Goal: Task Accomplishment & Management: Manage account settings

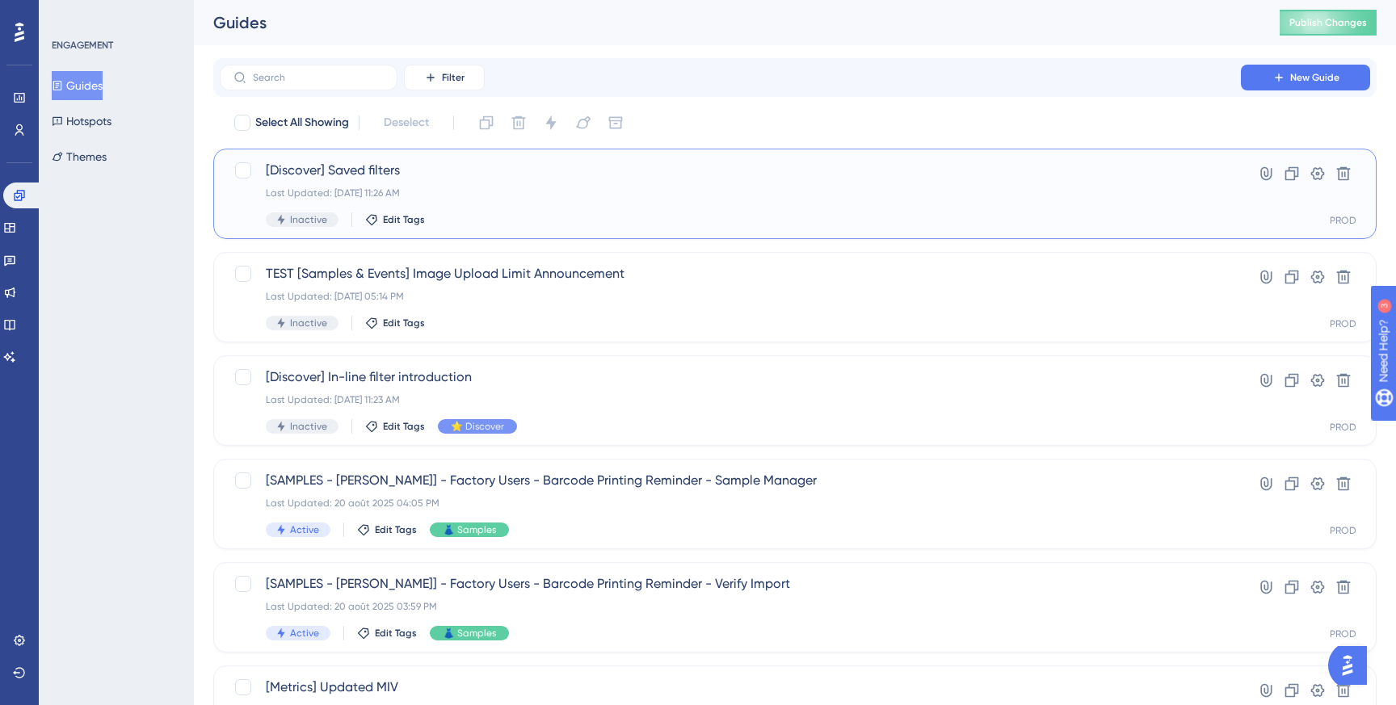
click at [653, 196] on div "Last Updated: [DATE] 11:26 AM" at bounding box center [730, 193] width 929 height 13
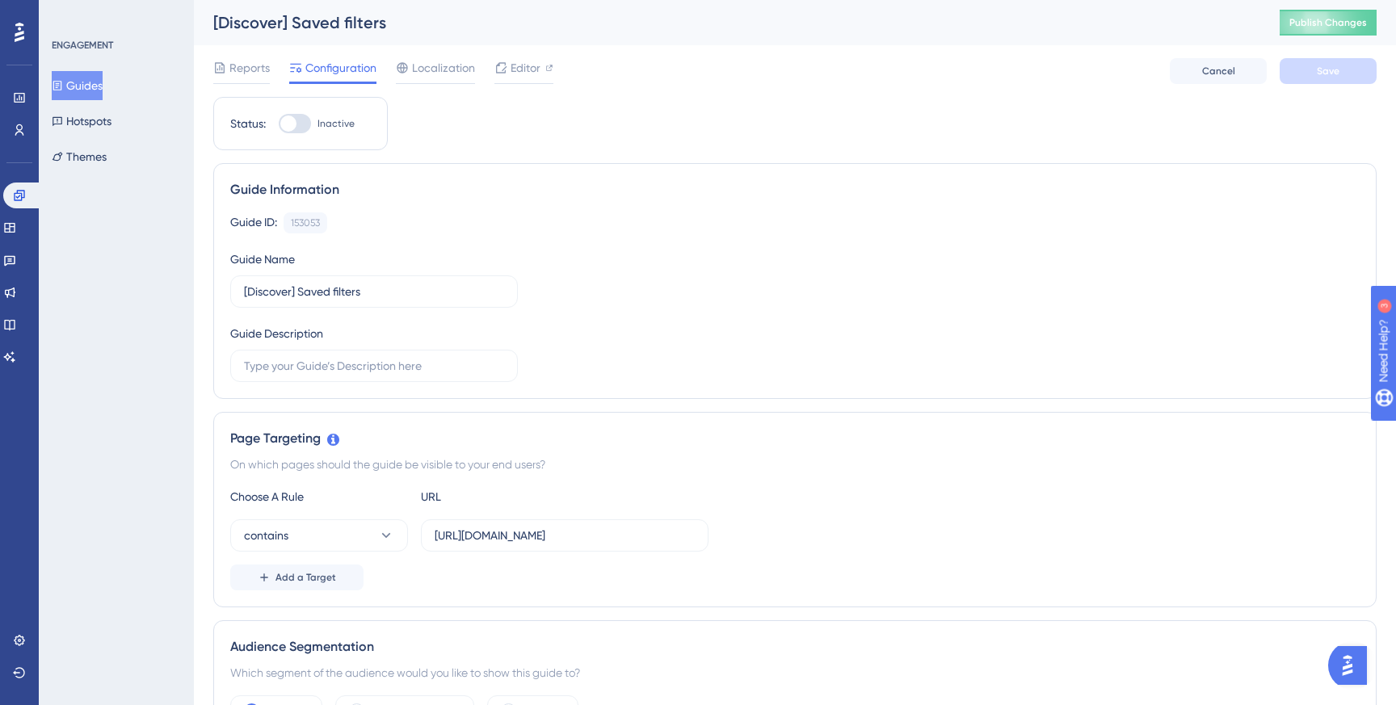
click at [293, 119] on div at bounding box center [288, 124] width 16 height 16
click at [279, 124] on input "Inactive" at bounding box center [278, 124] width 1 height 1
checkbox input "true"
click at [1353, 72] on button "Save" at bounding box center [1328, 71] width 97 height 26
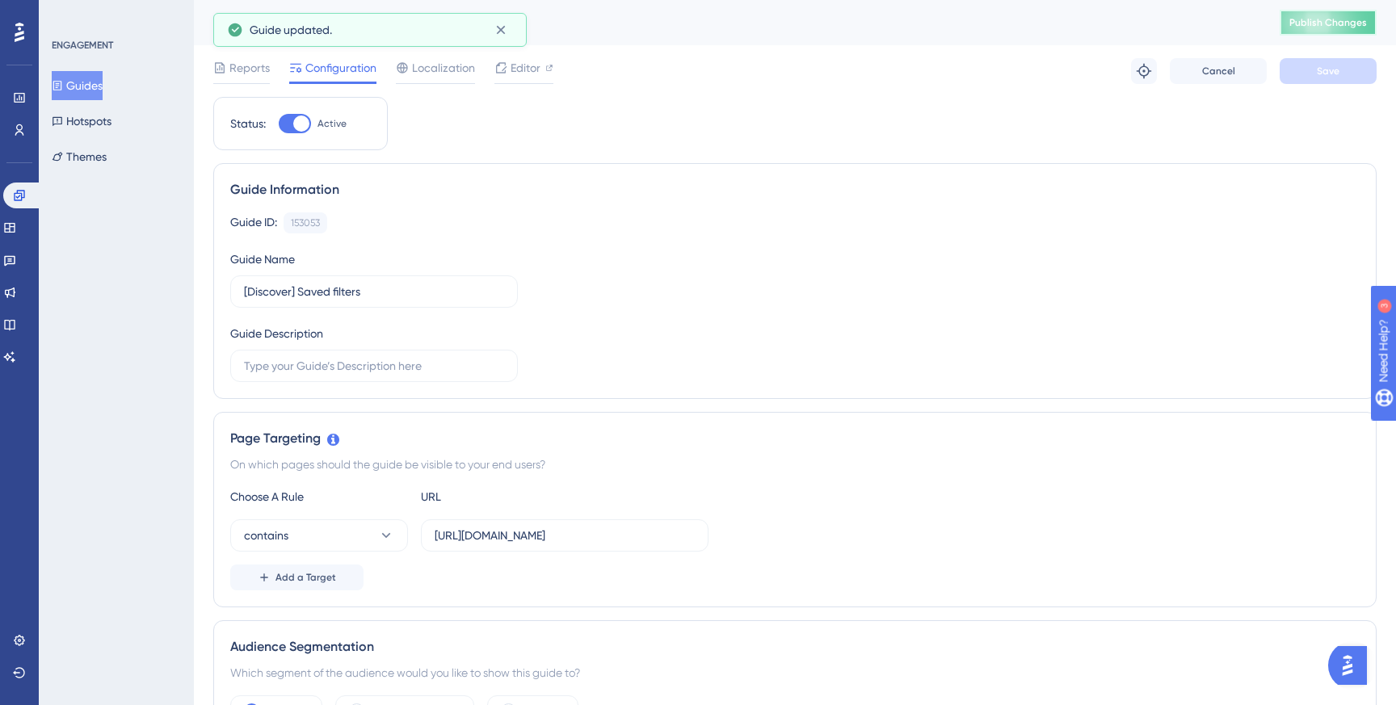
click at [1341, 34] on button "Publish Changes" at bounding box center [1328, 23] width 97 height 26
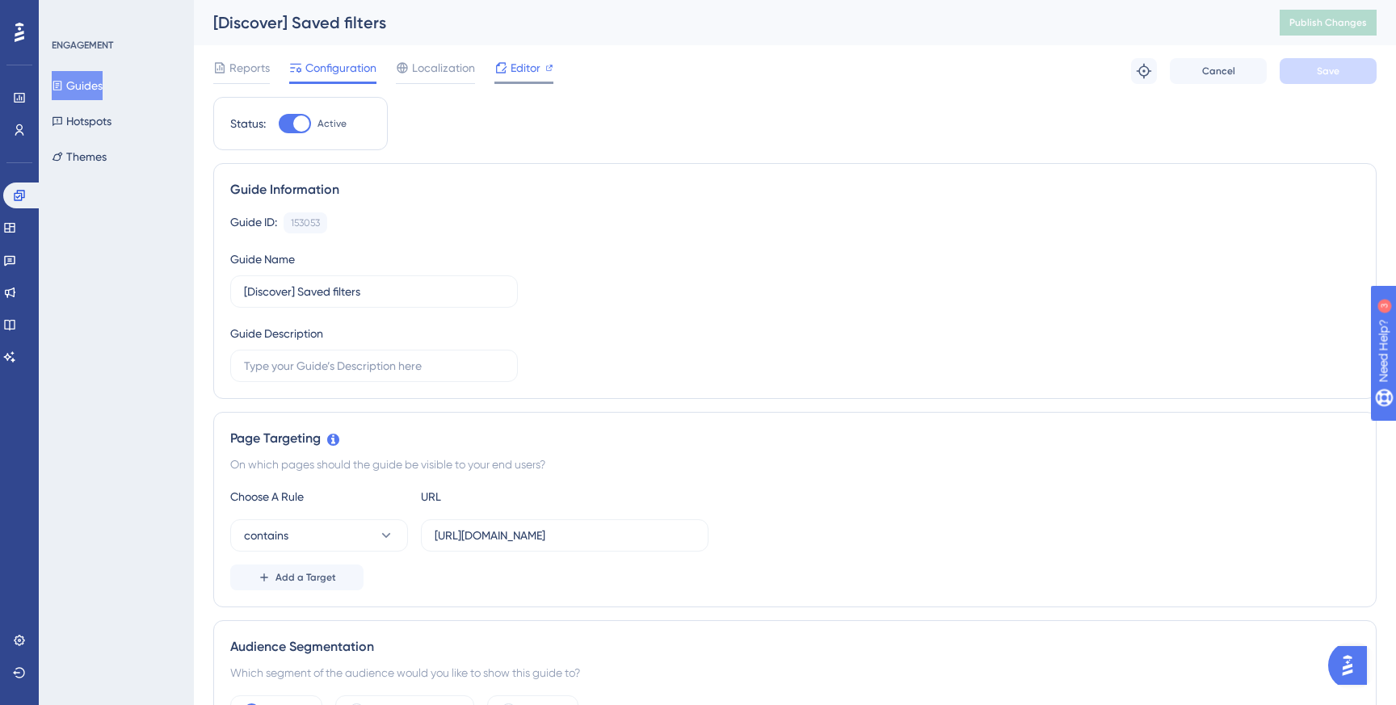
click at [525, 66] on span "Editor" at bounding box center [526, 67] width 30 height 19
click at [1303, 30] on button "Publish Changes" at bounding box center [1328, 23] width 97 height 26
click at [517, 72] on span "Editor" at bounding box center [526, 67] width 30 height 19
click at [255, 61] on span "Reports" at bounding box center [249, 67] width 40 height 19
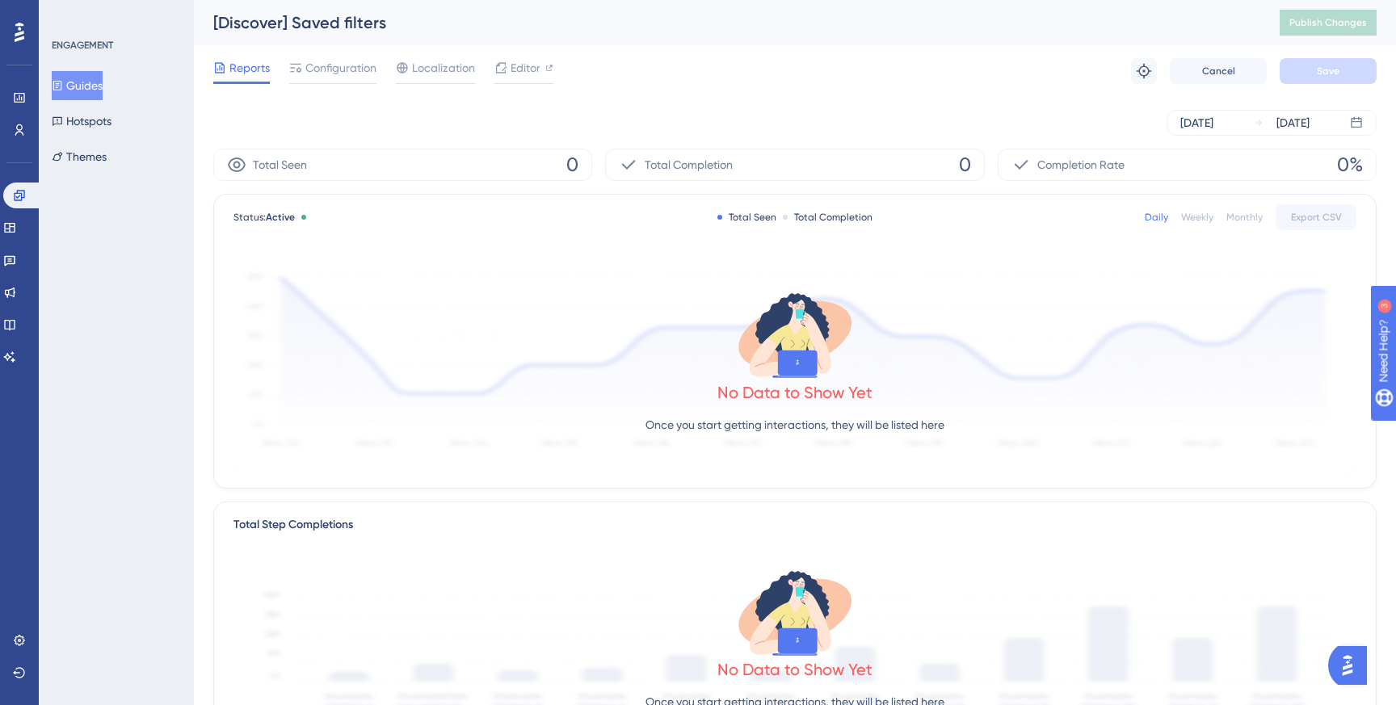
click at [16, 45] on div "Performance Users" at bounding box center [19, 94] width 26 height 98
click at [23, 27] on icon at bounding box center [20, 32] width 10 height 21
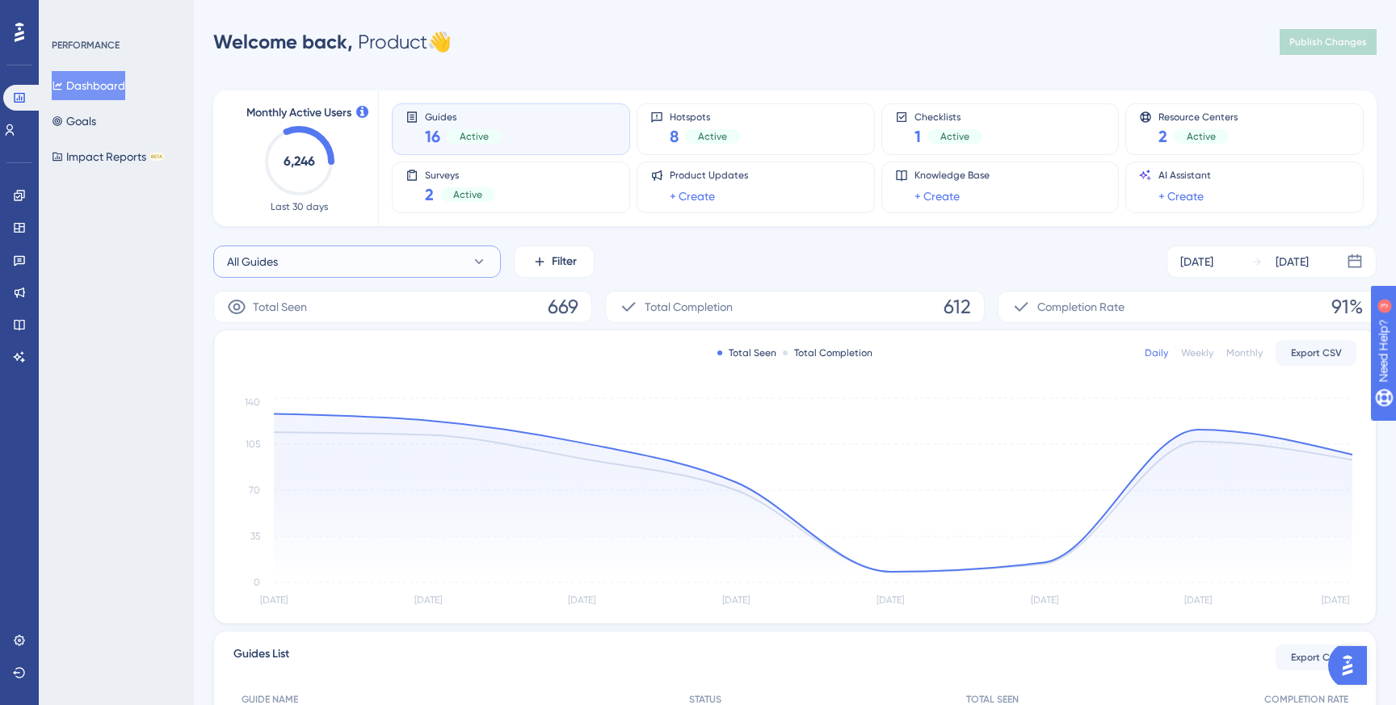
click at [389, 248] on button "All Guides" at bounding box center [357, 262] width 288 height 32
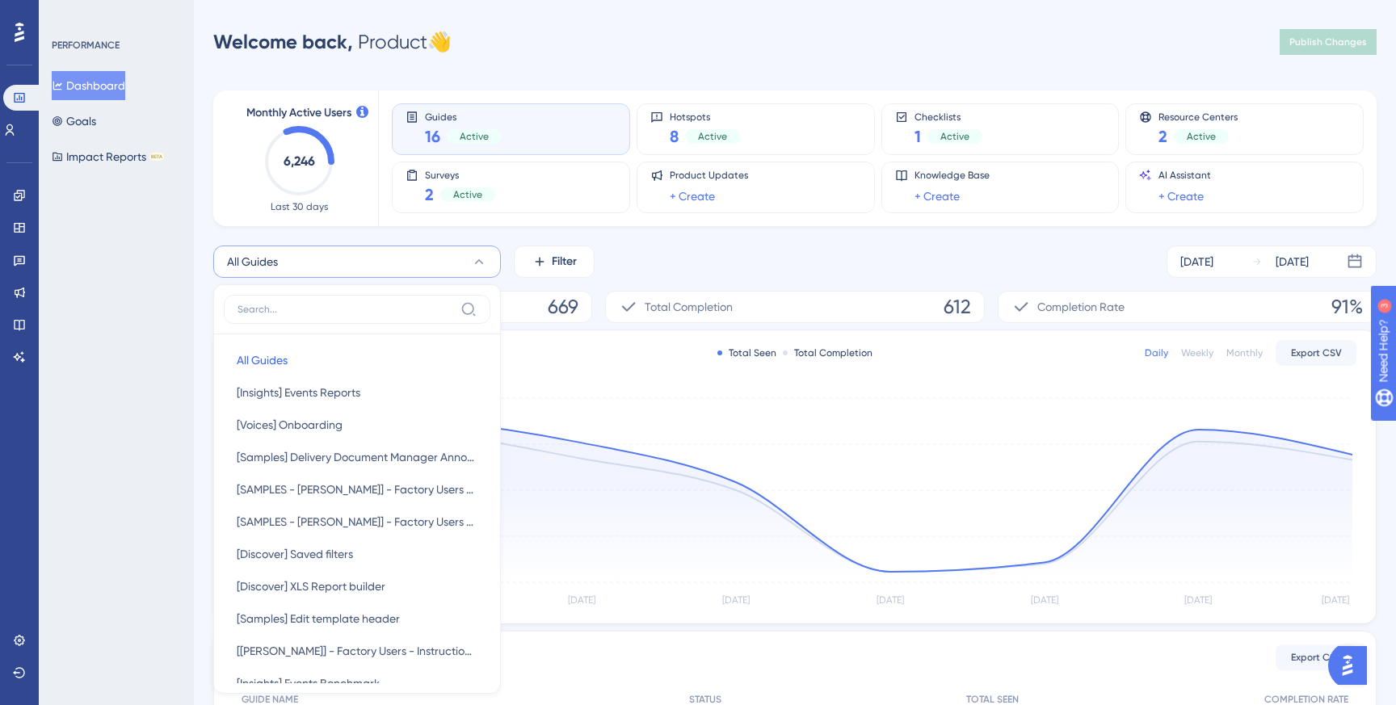
scroll to position [128, 0]
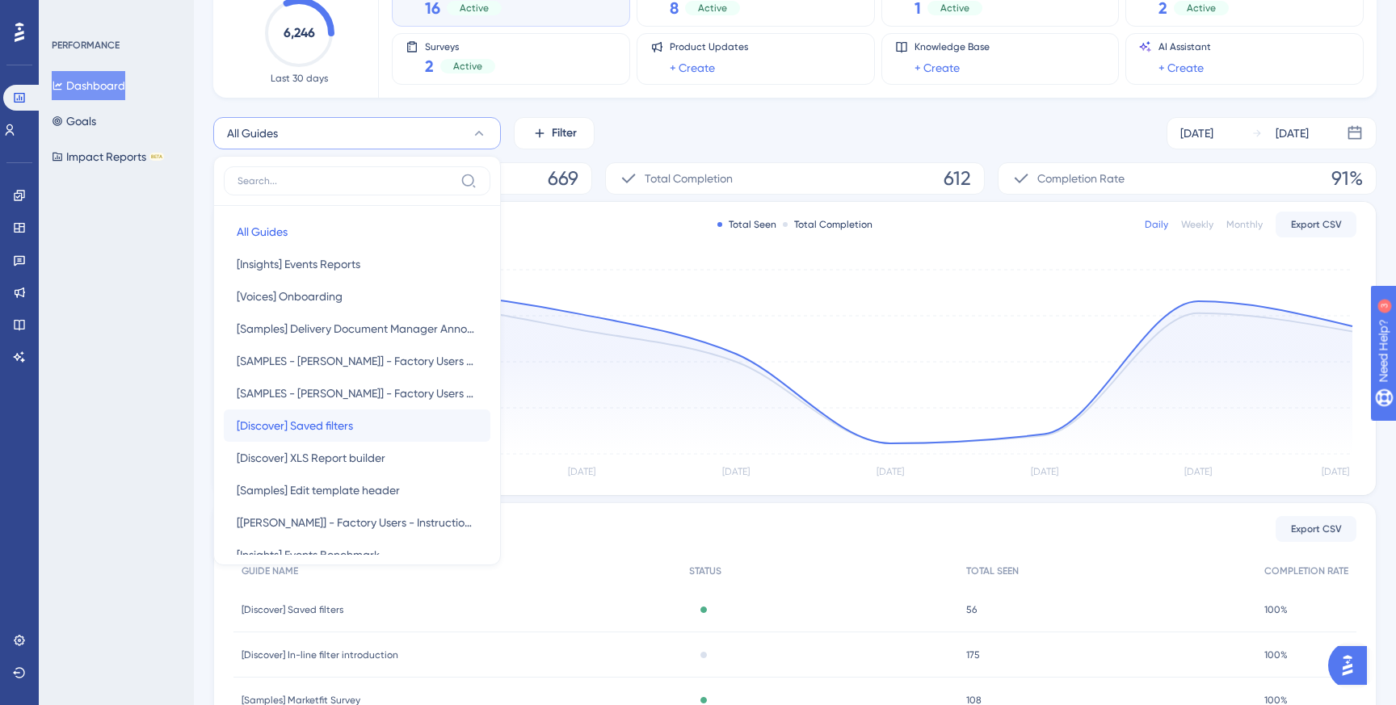
click at [362, 423] on button "[Discover] Saved filters [Discover] Saved filters" at bounding box center [357, 426] width 267 height 32
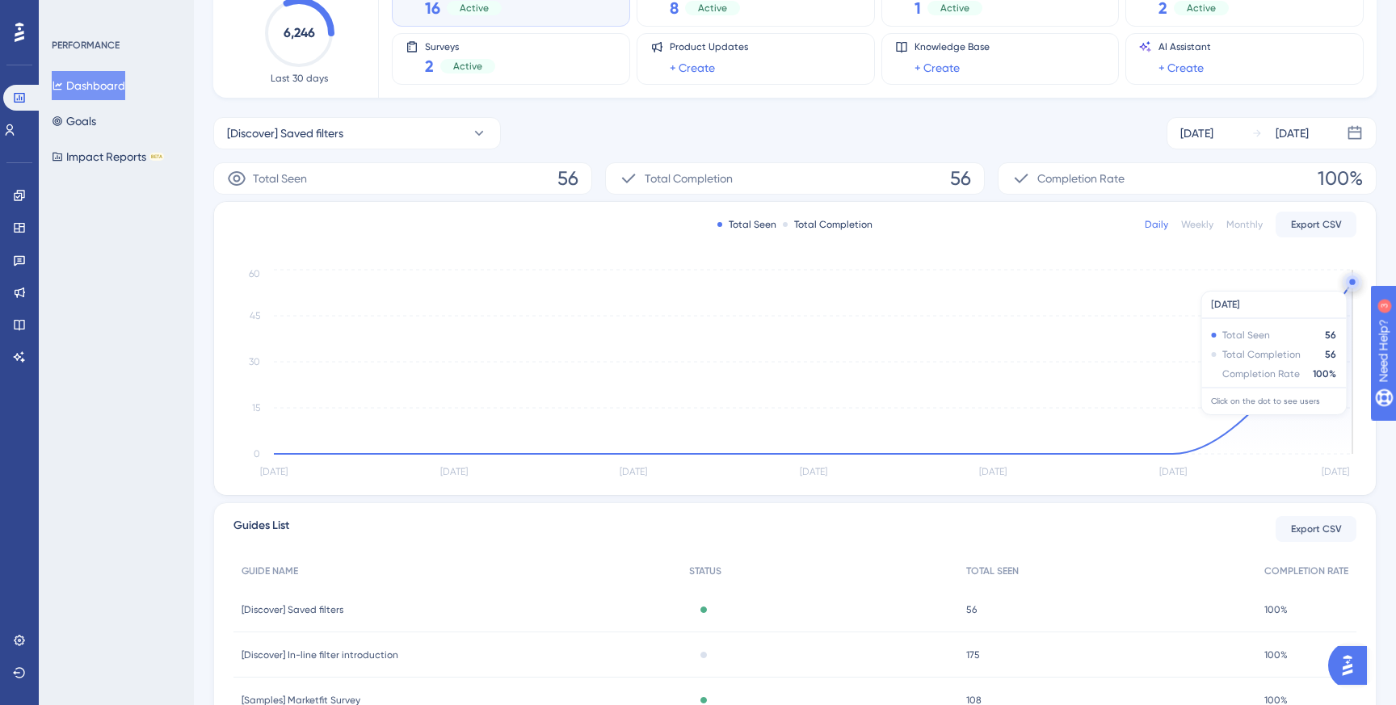
click at [1346, 283] on circle at bounding box center [1352, 282] width 13 height 13
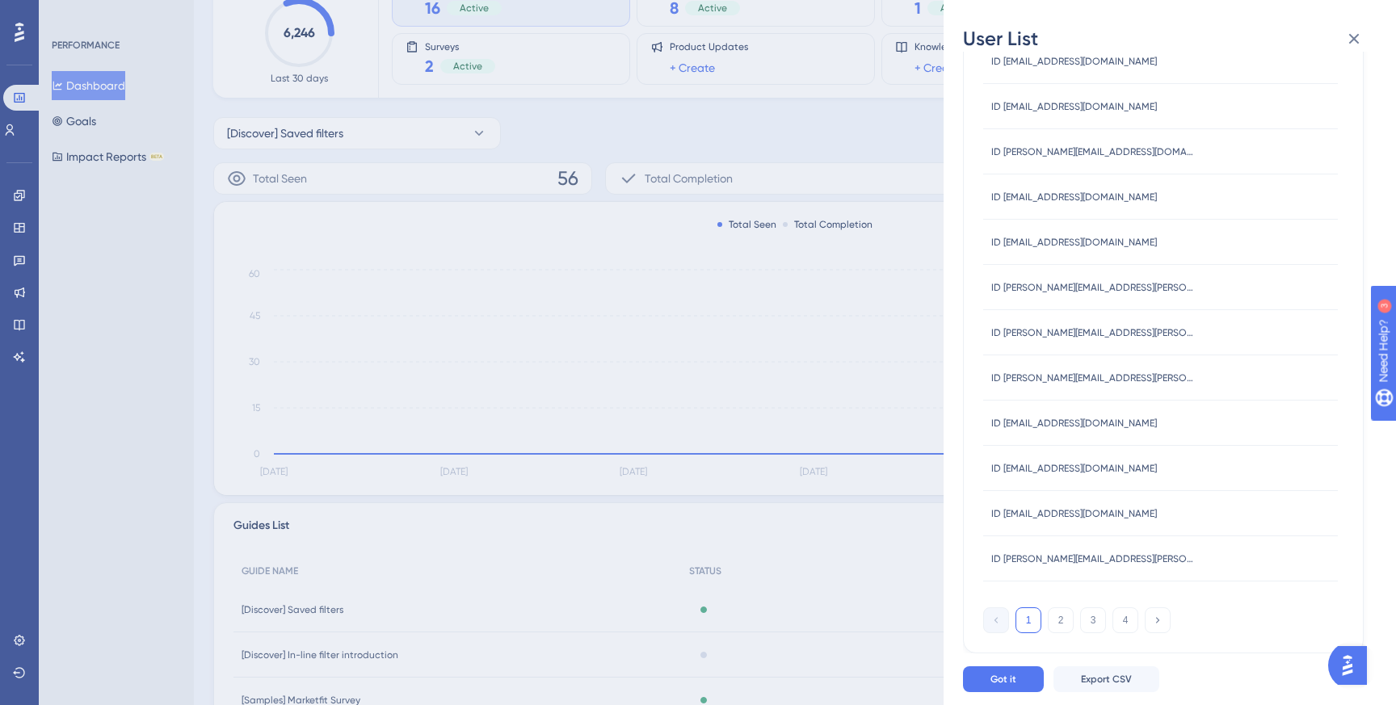
scroll to position [0, 0]
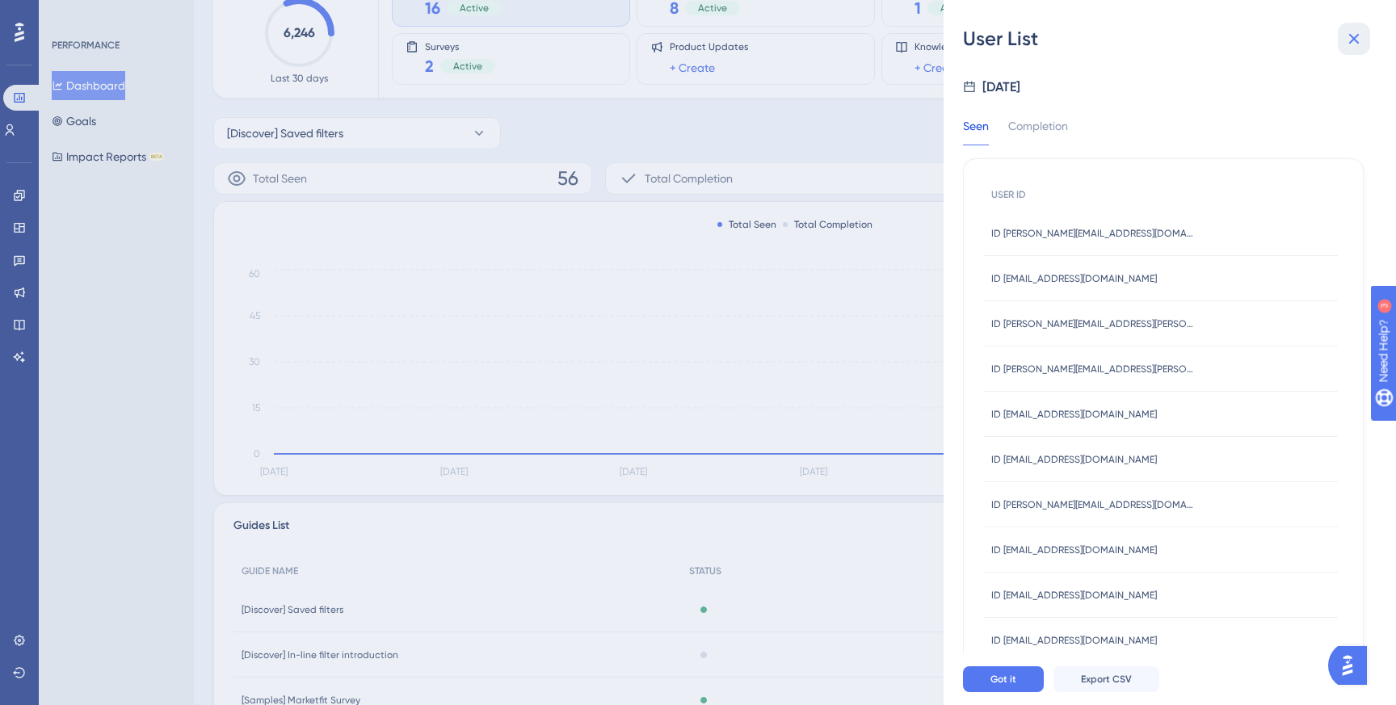
click at [1356, 41] on icon at bounding box center [1354, 39] width 11 height 11
